Goal: Task Accomplishment & Management: Use online tool/utility

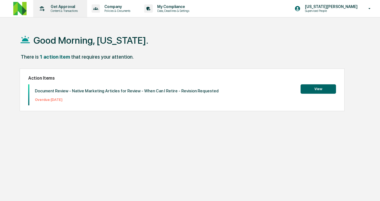
click at [69, 7] on p "Get Approval" at bounding box center [63, 6] width 34 height 4
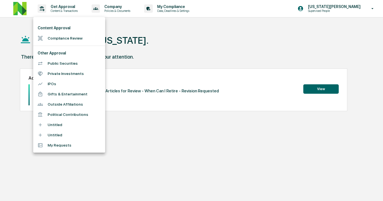
click at [73, 34] on li "Compliance Review" at bounding box center [69, 38] width 72 height 10
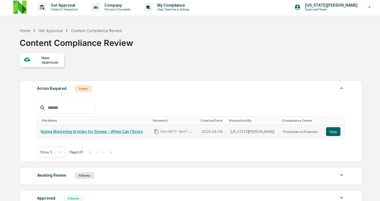
scroll to position [70, 0]
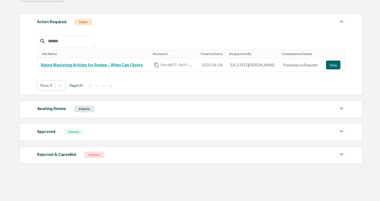
click at [56, 111] on div "Awaiting Review" at bounding box center [51, 108] width 29 height 7
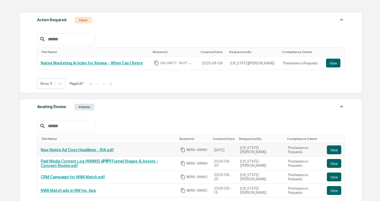
click at [81, 152] on link "New Native Ad Copy Headlines - RIA.pdf" at bounding box center [77, 150] width 73 height 4
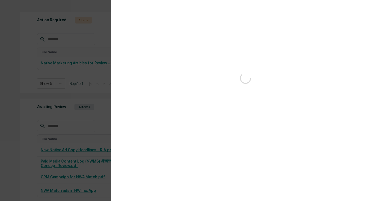
click at [31, 111] on div "Version History" at bounding box center [190, 100] width 380 height 201
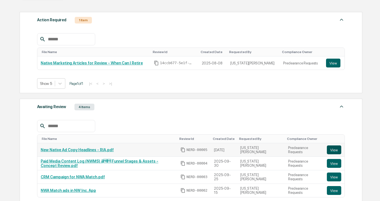
click at [337, 152] on button "View" at bounding box center [334, 150] width 14 height 9
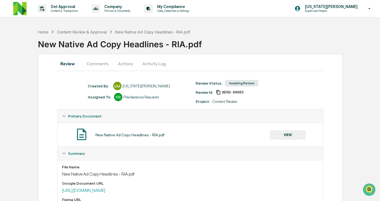
click at [172, 37] on div "New Native Ad Copy Headlines - RIA.pdf" at bounding box center [209, 42] width 342 height 14
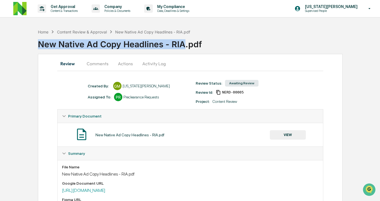
drag, startPoint x: 183, startPoint y: 43, endPoint x: 36, endPoint y: 40, distance: 147.4
click at [36, 40] on div "Home Content Review & Approval New Native Ad Copy Headlines - RIA.pdf New Nativ…" at bounding box center [190, 154] width 380 height 256
copy div "New Native Ad Copy Headlines - RIA"
